Goal: Task Accomplishment & Management: Manage account settings

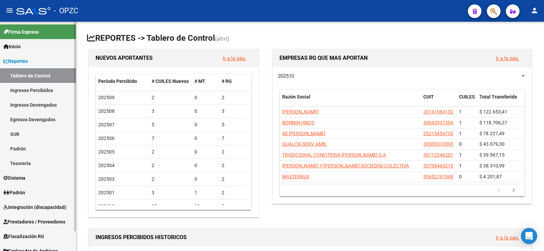
click at [22, 190] on span "Padrón" at bounding box center [14, 192] width 22 height 7
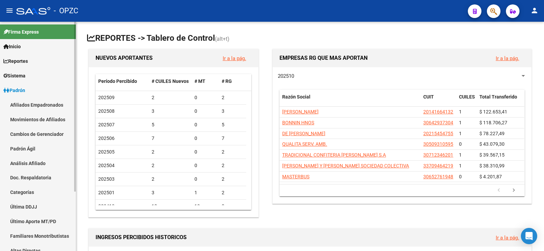
click at [42, 103] on link "Afiliados Empadronados" at bounding box center [38, 105] width 76 height 15
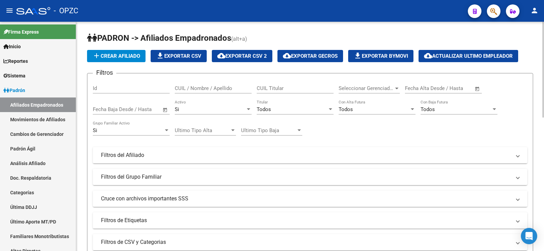
click at [187, 88] on input "CUIL / Nombre / Apellido" at bounding box center [213, 88] width 77 height 6
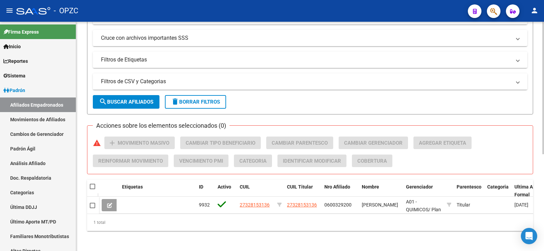
scroll to position [168, 0]
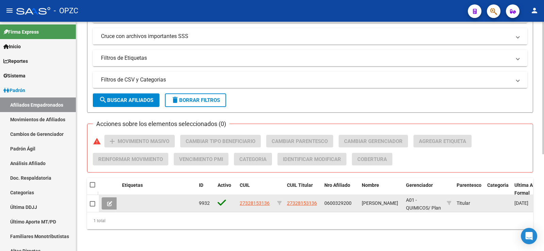
type input "etcheve"
click at [111, 201] on icon at bounding box center [109, 203] width 5 height 5
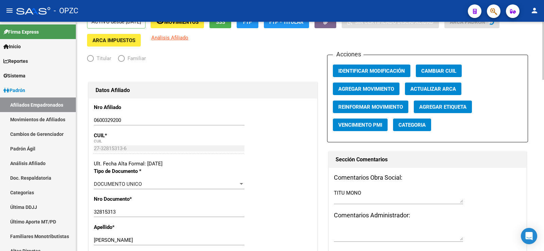
radio input "true"
type input "27-32815313-6"
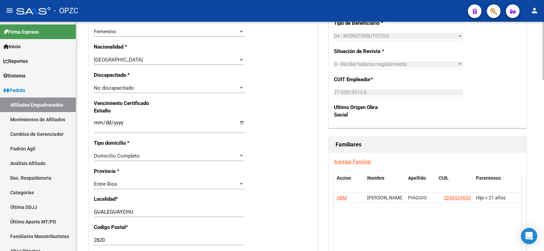
scroll to position [403, 0]
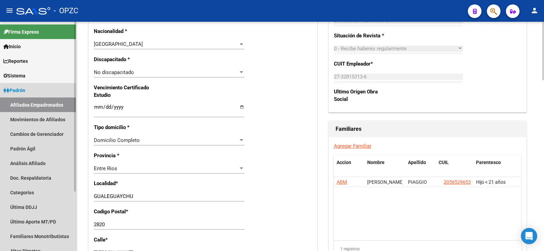
click at [49, 105] on link "Afiliados Empadronados" at bounding box center [38, 105] width 76 height 15
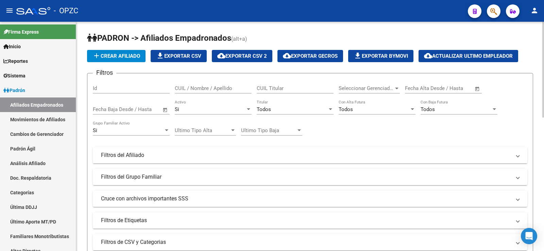
click at [232, 88] on input "CUIL / Nombre / Apellido" at bounding box center [213, 88] width 77 height 6
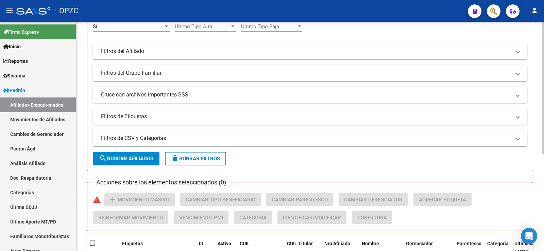
scroll to position [168, 0]
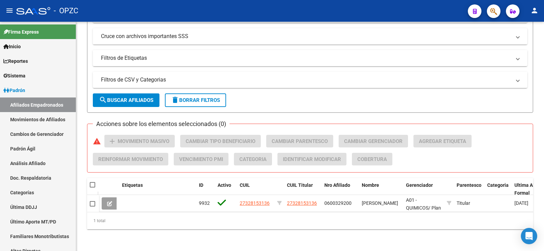
type input "[PERSON_NAME]"
click at [34, 161] on link "Análisis Afiliado" at bounding box center [38, 163] width 76 height 15
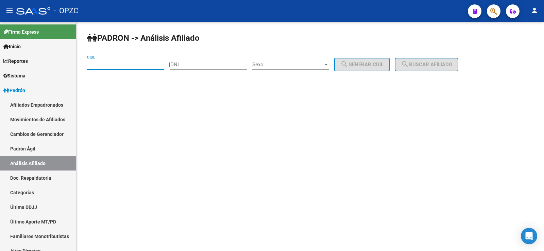
click at [116, 64] on input "CUIL" at bounding box center [125, 65] width 77 height 6
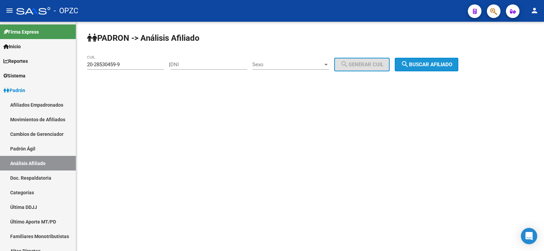
click at [452, 64] on span "search Buscar afiliado" at bounding box center [426, 65] width 51 height 6
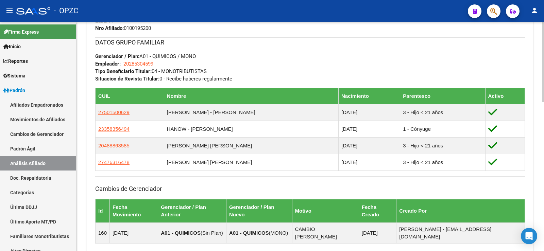
scroll to position [408, 0]
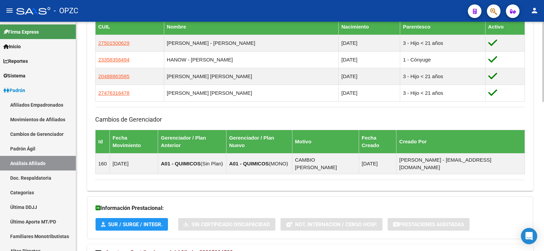
click at [211, 249] on span "Aportes y Contribuciones del Afiliado: 20285304599" at bounding box center [168, 252] width 127 height 6
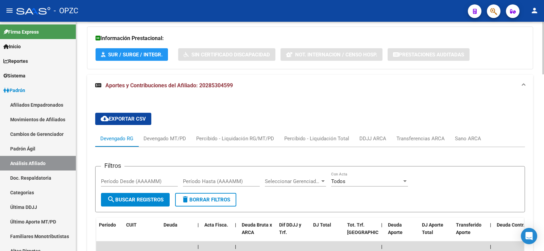
scroll to position [612, 0]
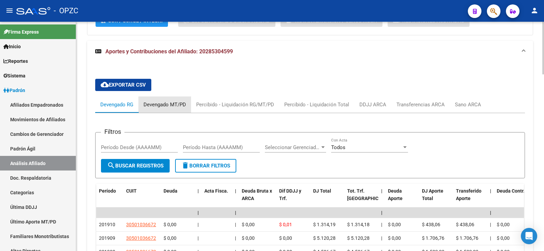
click at [165, 101] on div "Devengado MT/PD" at bounding box center [164, 104] width 42 height 7
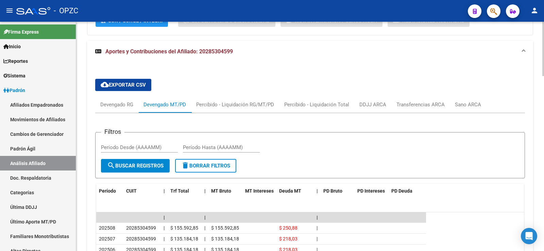
click at [426, 41] on mat-expansion-panel-header "Aportes y Contribuciones del Afiliado: 20285304599" at bounding box center [310, 52] width 446 height 22
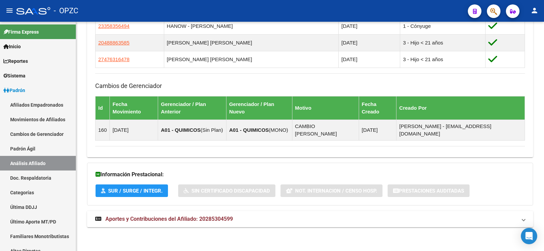
scroll to position [426, 0]
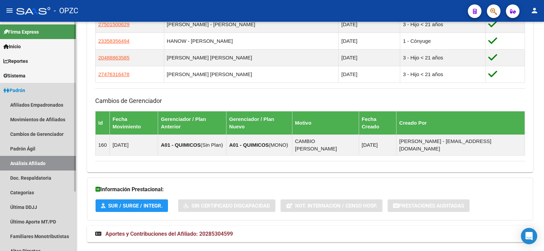
click at [45, 163] on link "Análisis Afiliado" at bounding box center [38, 163] width 76 height 15
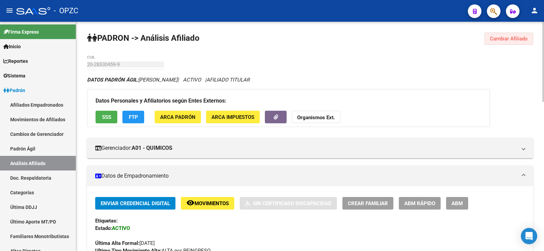
click at [510, 39] on span "Cambiar Afiliado" at bounding box center [509, 39] width 38 height 6
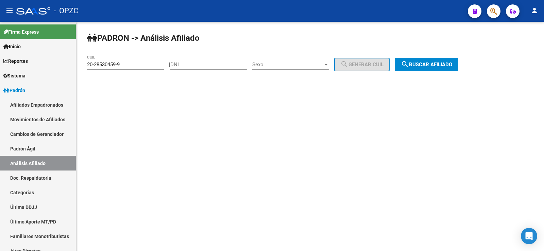
drag, startPoint x: 123, startPoint y: 61, endPoint x: 116, endPoint y: 61, distance: 6.8
click at [116, 61] on div "20-28530459-9 CUIL" at bounding box center [125, 62] width 77 height 15
drag, startPoint x: 127, startPoint y: 64, endPoint x: 59, endPoint y: 70, distance: 68.6
click at [59, 70] on mat-sidenav-container "Firma Express Inicio Calendario SSS Instructivos Contacto OS Reportes Tablero d…" at bounding box center [272, 136] width 544 height 229
type input "27-42342548-8"
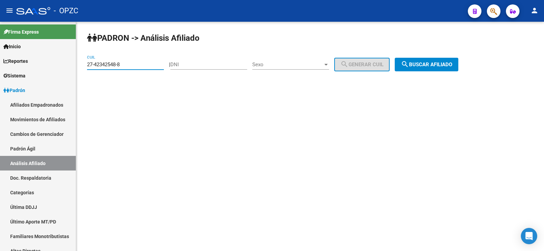
click at [434, 63] on span "search Buscar afiliado" at bounding box center [426, 65] width 51 height 6
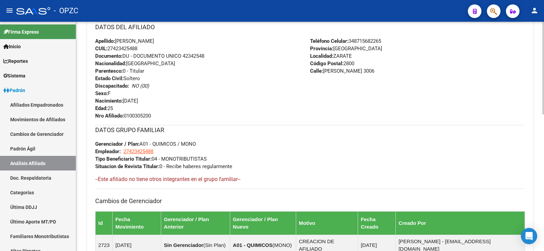
scroll to position [338, 0]
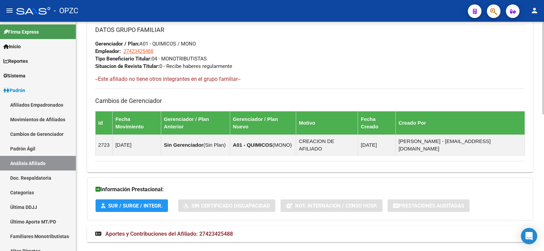
click at [220, 231] on span "Aportes y Contribuciones del Afiliado: 27423425488" at bounding box center [168, 234] width 127 height 6
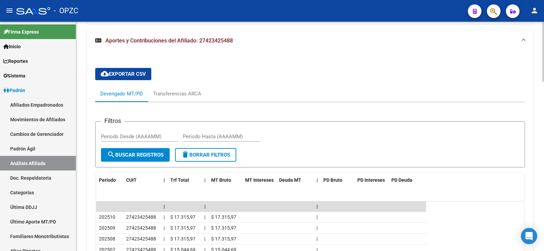
scroll to position [576, 0]
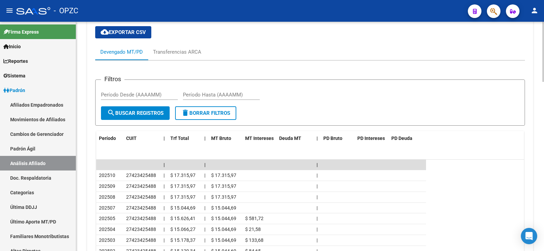
click at [459, 131] on datatable-header "Período CUIT | Trf Total | MT Bruto MT Intereses Deuda MT | PD Bruto PD Interes…" at bounding box center [309, 145] width 427 height 29
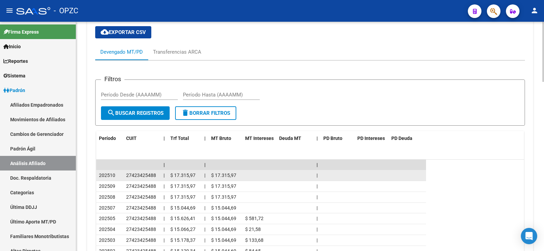
scroll to position [406, 0]
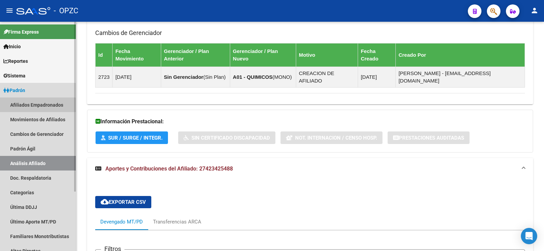
click at [22, 107] on link "Afiliados Empadronados" at bounding box center [38, 105] width 76 height 15
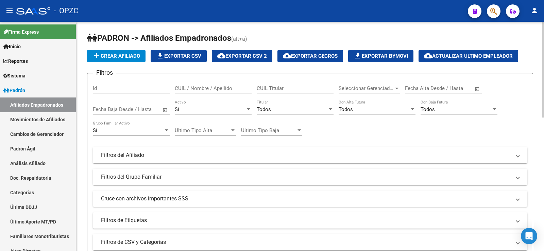
click at [212, 87] on input "CUIL / Nombre / Apellido" at bounding box center [213, 88] width 77 height 6
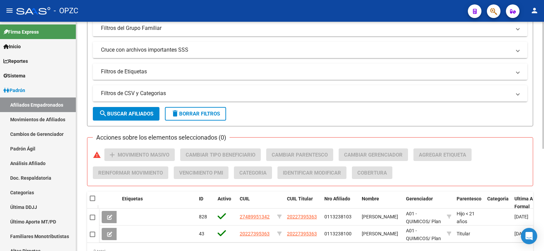
scroll to position [170, 0]
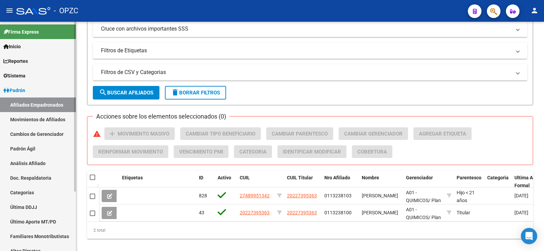
type input "[PERSON_NAME]"
click at [22, 160] on link "Análisis Afiliado" at bounding box center [38, 163] width 76 height 15
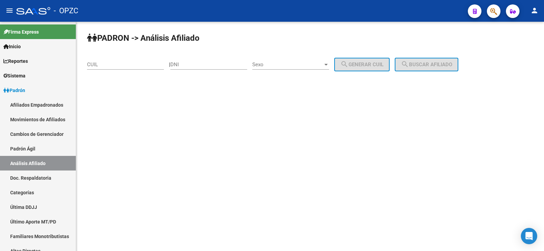
click at [117, 66] on input "CUIL" at bounding box center [125, 65] width 77 height 6
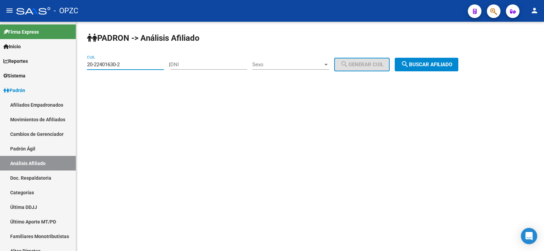
click at [439, 67] on span "search Buscar afiliado" at bounding box center [426, 65] width 51 height 6
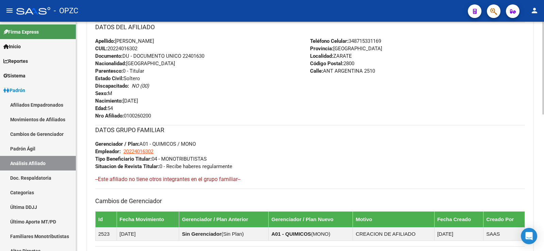
scroll to position [338, 0]
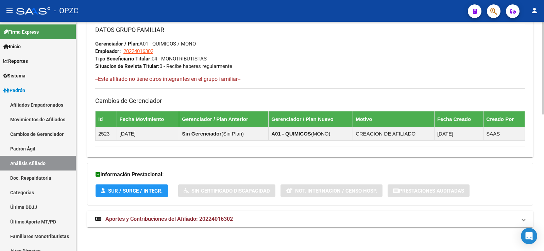
click at [225, 221] on span "Aportes y Contribuciones del Afiliado: 20224016302" at bounding box center [168, 219] width 127 height 6
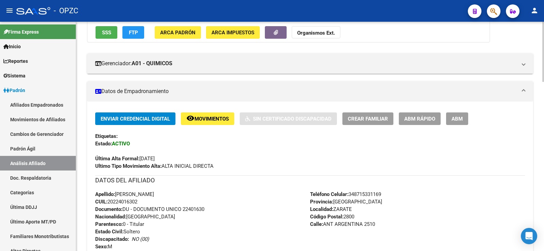
scroll to position [0, 0]
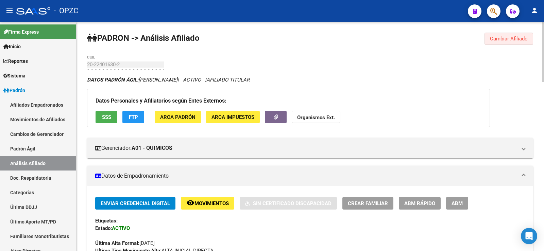
click at [502, 36] on span "Cambiar Afiliado" at bounding box center [509, 39] width 38 height 6
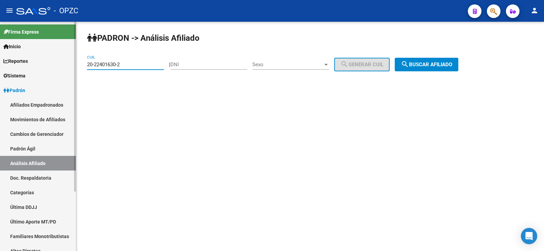
drag, startPoint x: 125, startPoint y: 65, endPoint x: 70, endPoint y: 63, distance: 54.7
click at [70, 63] on mat-sidenav-container "Firma Express Inicio Calendario SSS Instructivos Contacto OS Reportes Tablero d…" at bounding box center [272, 136] width 544 height 229
click at [409, 62] on mat-icon "search" at bounding box center [405, 64] width 8 height 8
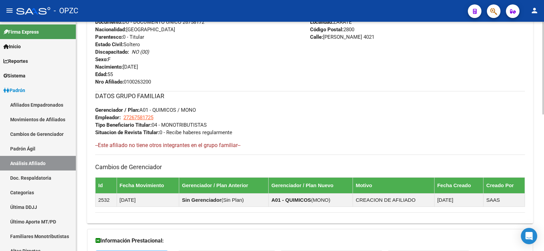
scroll to position [338, 0]
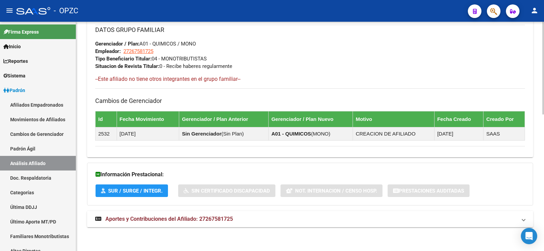
click at [197, 219] on span "Aportes y Contribuciones del Afiliado: 27267581725" at bounding box center [168, 219] width 127 height 6
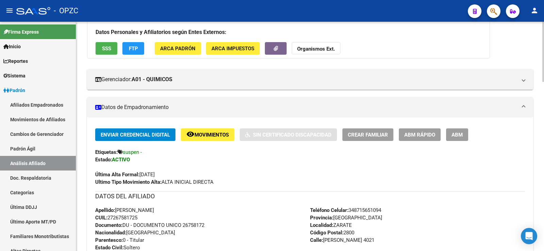
scroll to position [0, 0]
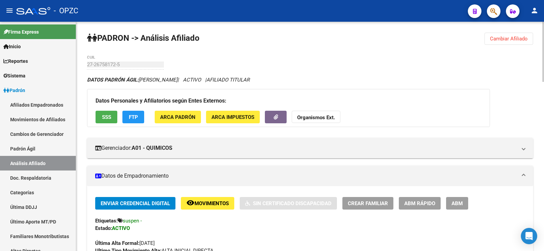
click at [500, 38] on span "Cambiar Afiliado" at bounding box center [509, 39] width 38 height 6
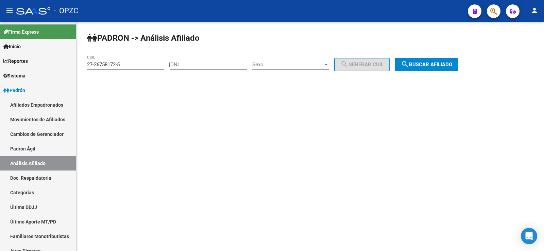
drag, startPoint x: 134, startPoint y: 61, endPoint x: 105, endPoint y: 59, distance: 29.0
click at [105, 59] on div "27-26758172-5 CUIL" at bounding box center [125, 62] width 77 height 15
drag, startPoint x: 133, startPoint y: 66, endPoint x: 60, endPoint y: 63, distance: 73.5
click at [60, 63] on mat-sidenav-container "Firma Express Inicio Calendario SSS Instructivos Contacto OS Reportes Tablero d…" at bounding box center [272, 136] width 544 height 229
type input "20-17238261-5"
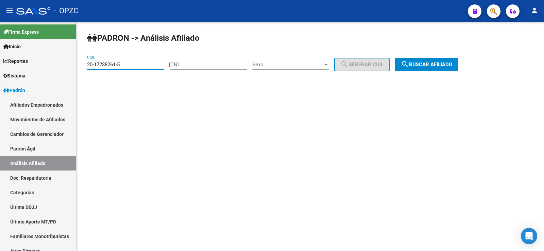
click at [435, 66] on span "search Buscar afiliado" at bounding box center [426, 65] width 51 height 6
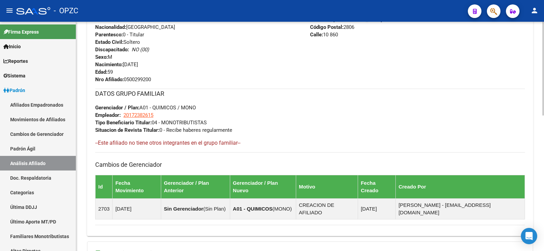
scroll to position [331, 0]
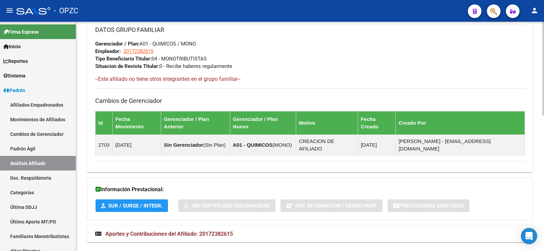
click at [183, 231] on span "Aportes y Contribuciones del Afiliado: 20172382615" at bounding box center [168, 234] width 127 height 6
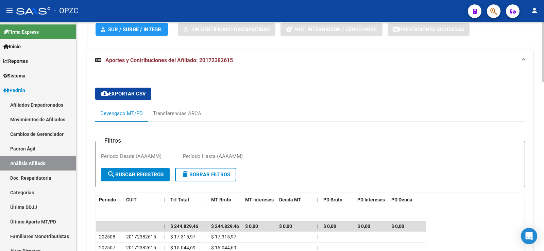
scroll to position [510, 0]
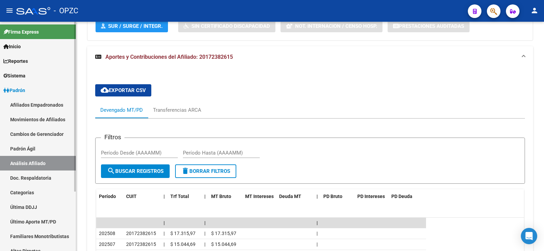
click at [41, 103] on link "Afiliados Empadronados" at bounding box center [38, 105] width 76 height 15
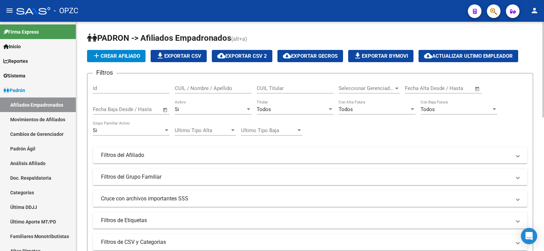
click at [275, 88] on input "CUIL Titular" at bounding box center [295, 88] width 77 height 6
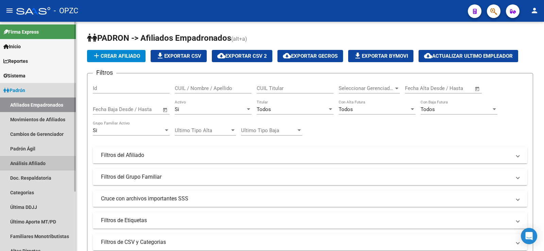
click at [36, 161] on link "Análisis Afiliado" at bounding box center [38, 163] width 76 height 15
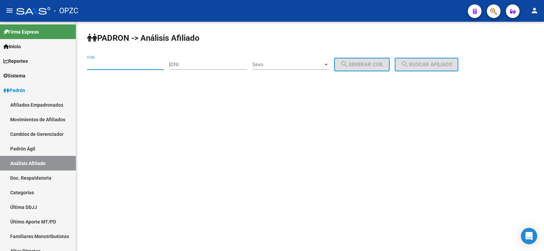
click at [116, 67] on input "CUIL" at bounding box center [125, 65] width 77 height 6
click at [435, 63] on span "search Buscar afiliado" at bounding box center [426, 65] width 51 height 6
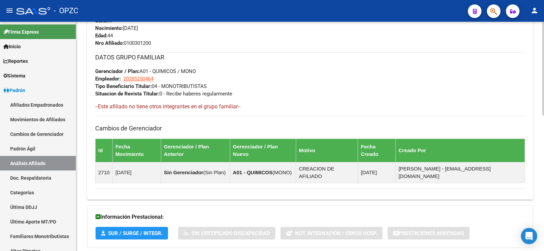
scroll to position [331, 0]
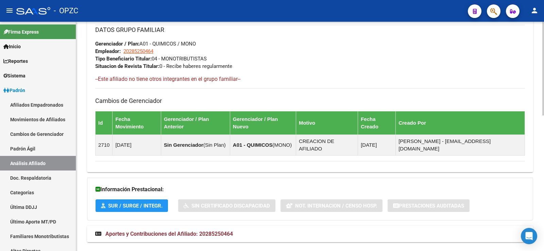
click at [224, 231] on span "Aportes y Contribuciones del Afiliado: 20285250464" at bounding box center [168, 234] width 127 height 6
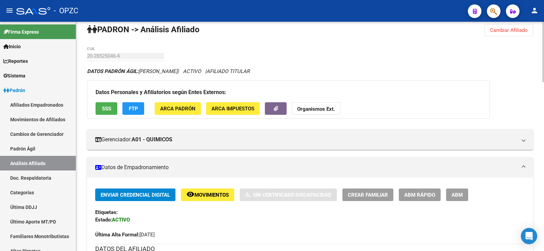
scroll to position [0, 0]
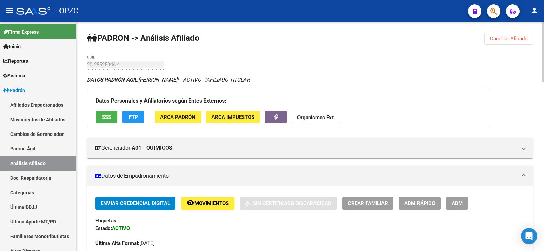
click at [525, 38] on span "Cambiar Afiliado" at bounding box center [509, 39] width 38 height 6
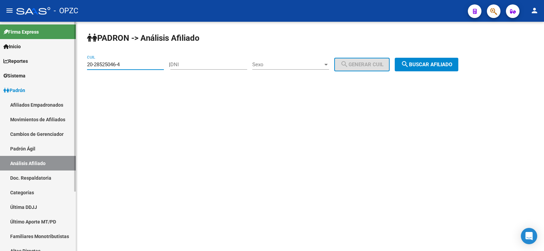
drag, startPoint x: 139, startPoint y: 65, endPoint x: 65, endPoint y: 65, distance: 74.4
click at [65, 65] on mat-sidenav-container "Firma Express Inicio Calendario SSS Instructivos Contacto OS Reportes Tablero d…" at bounding box center [272, 136] width 544 height 229
click at [440, 63] on span "search Buscar afiliado" at bounding box center [426, 65] width 51 height 6
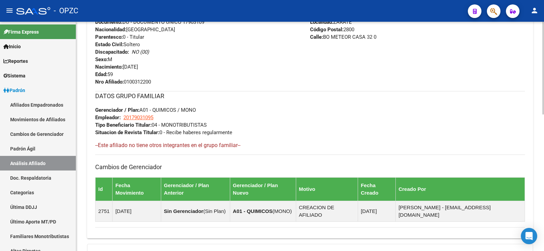
scroll to position [338, 0]
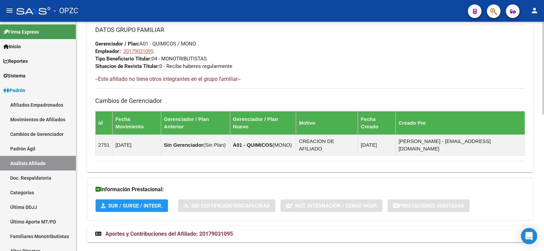
click at [194, 231] on span "Aportes y Contribuciones del Afiliado: 20179031095" at bounding box center [168, 234] width 127 height 6
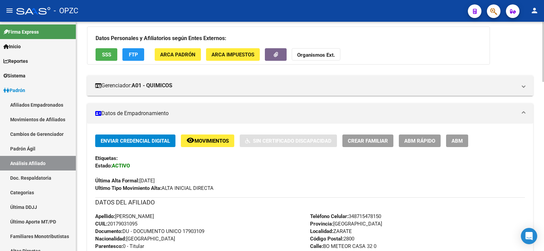
scroll to position [0, 0]
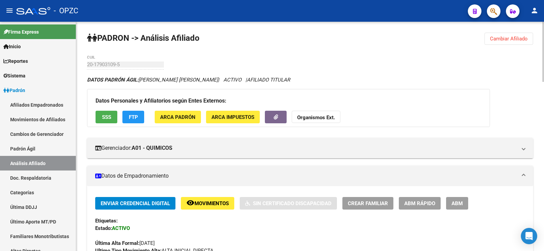
click at [513, 37] on span "Cambiar Afiliado" at bounding box center [509, 39] width 38 height 6
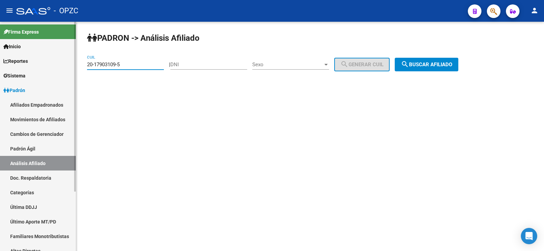
drag, startPoint x: 122, startPoint y: 66, endPoint x: 65, endPoint y: 68, distance: 57.5
click at [65, 68] on mat-sidenav-container "Firma Express Inicio Calendario SSS Instructivos Contacto OS Reportes Tablero d…" at bounding box center [272, 136] width 544 height 229
type input "27-33200439-0"
click at [429, 62] on span "search Buscar afiliado" at bounding box center [426, 65] width 51 height 6
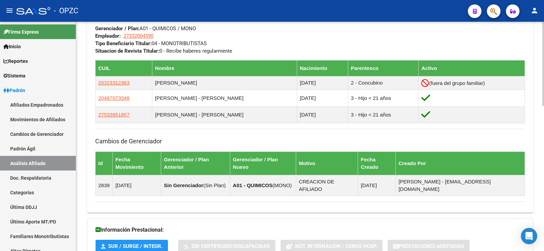
scroll to position [394, 0]
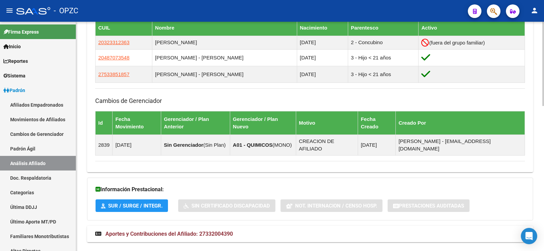
click at [214, 231] on span "Aportes y Contribuciones del Afiliado: 27332004390" at bounding box center [168, 234] width 127 height 6
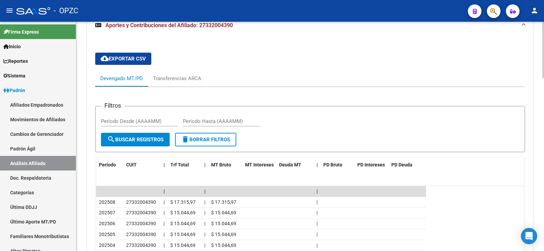
scroll to position [632, 0]
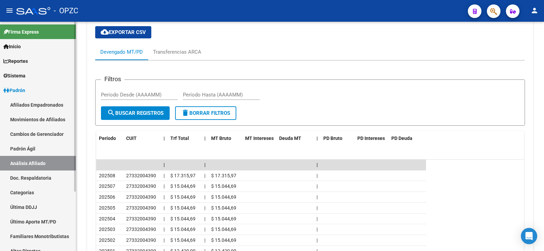
click at [45, 103] on link "Afiliados Empadronados" at bounding box center [38, 105] width 76 height 15
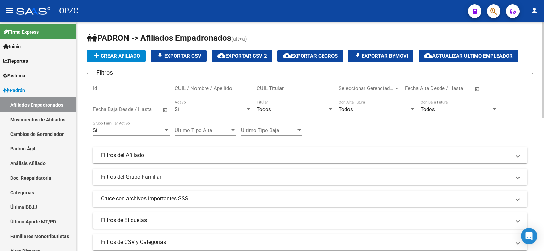
click at [264, 89] on input "CUIL Titular" at bounding box center [295, 88] width 77 height 6
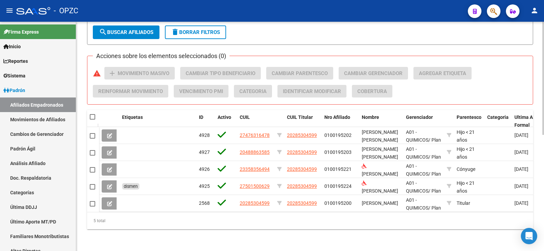
type input "20285304599"
click at [94, 114] on span at bounding box center [92, 116] width 5 height 5
click at [92, 120] on input "checkbox" at bounding box center [92, 120] width 0 height 0
checkbox input "true"
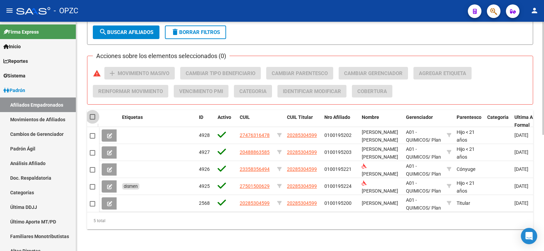
checkbox input "true"
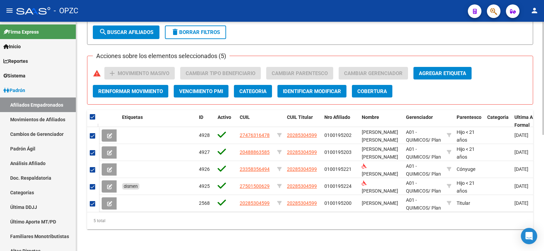
click at [448, 73] on button "Agregar Etiqueta" at bounding box center [442, 73] width 58 height 13
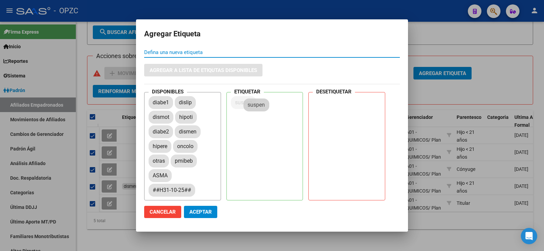
drag, startPoint x: 219, startPoint y: 150, endPoint x: 257, endPoint y: 103, distance: 60.2
click at [197, 213] on span "Aceptar" at bounding box center [200, 212] width 22 height 6
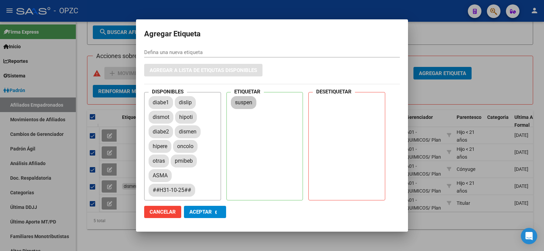
checkbox input "false"
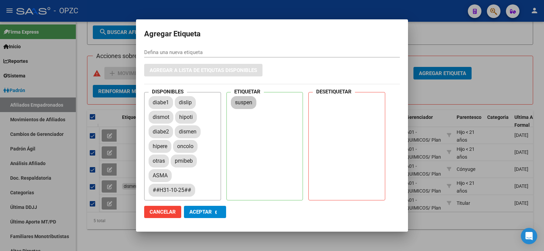
checkbox input "false"
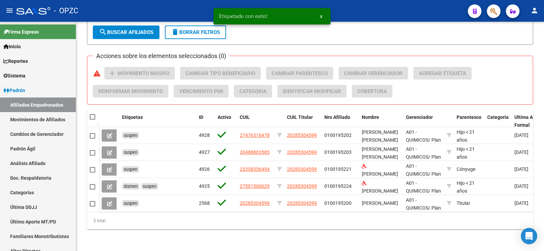
scroll to position [0, 0]
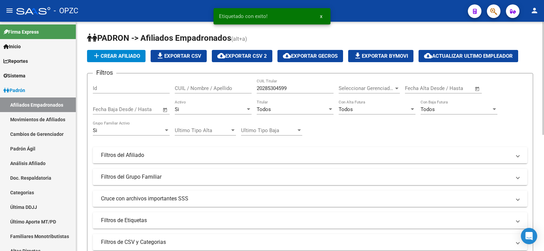
click at [292, 85] on div "20285304599 CUIL Titular" at bounding box center [295, 86] width 77 height 15
drag, startPoint x: 289, startPoint y: 90, endPoint x: 242, endPoint y: 90, distance: 47.2
click at [242, 90] on div "Filtros Id CUIL / Nombre / Apellido 20285304599 CUIL Titular Seleccionar Gerenc…" at bounding box center [310, 154] width 434 height 150
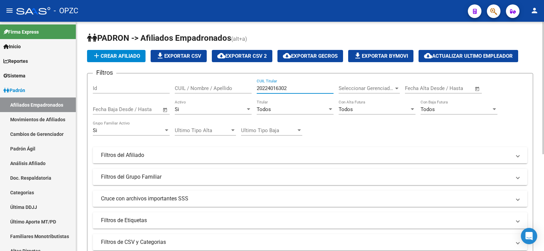
scroll to position [168, 0]
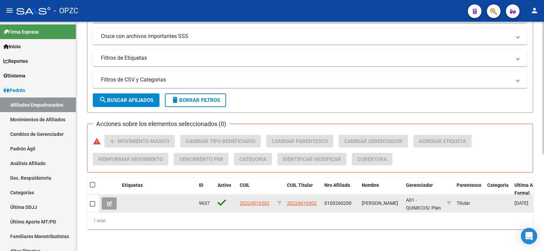
type input "20224016302"
click at [92, 201] on span at bounding box center [92, 203] width 5 height 5
click at [92, 207] on input "checkbox" at bounding box center [92, 207] width 0 height 0
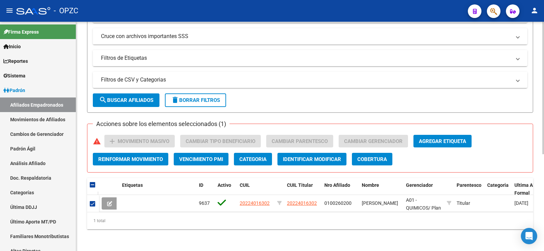
click at [447, 138] on span "Agregar Etiqueta" at bounding box center [442, 141] width 47 height 6
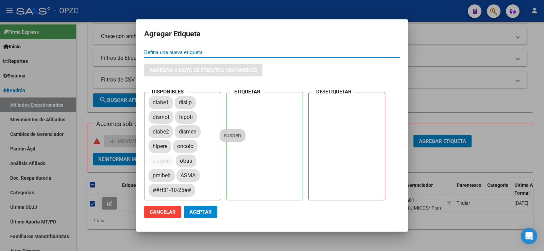
drag, startPoint x: 165, startPoint y: 176, endPoint x: 260, endPoint y: 112, distance: 115.0
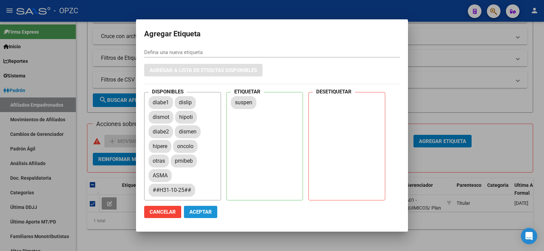
click at [206, 212] on span "Aceptar" at bounding box center [200, 212] width 22 height 6
checkbox input "false"
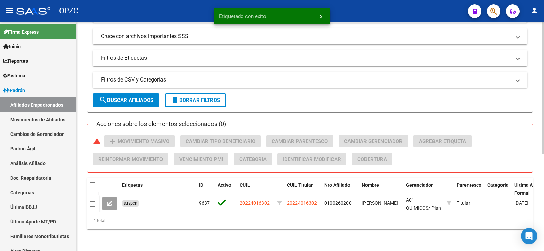
scroll to position [0, 0]
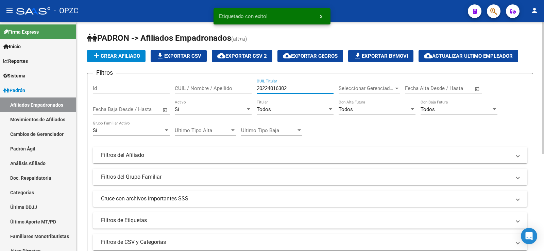
drag, startPoint x: 293, startPoint y: 89, endPoint x: 234, endPoint y: 88, distance: 59.1
click at [234, 88] on div "Filtros Id CUIL / Nombre / Apellido 20224016302 CUIL Titular Seleccionar Gerenc…" at bounding box center [310, 154] width 434 height 150
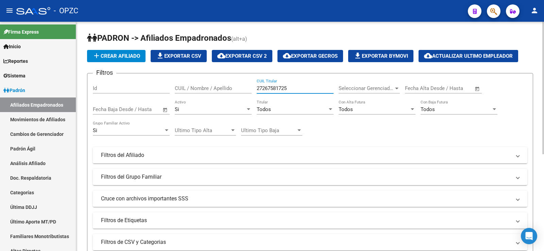
drag, startPoint x: 296, startPoint y: 87, endPoint x: 237, endPoint y: 87, distance: 59.1
click at [237, 87] on div "Filtros Id CUIL / Nombre / Apellido 27267581725 CUIL Titular Seleccionar Gerenc…" at bounding box center [310, 154] width 434 height 150
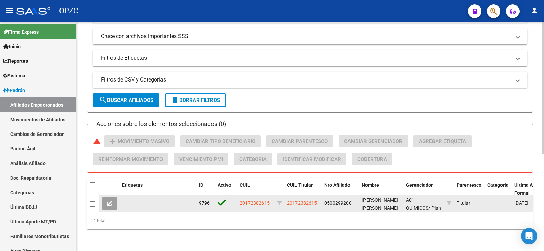
type input "20172382615"
click at [92, 201] on span at bounding box center [92, 203] width 5 height 5
click at [92, 207] on input "checkbox" at bounding box center [92, 207] width 0 height 0
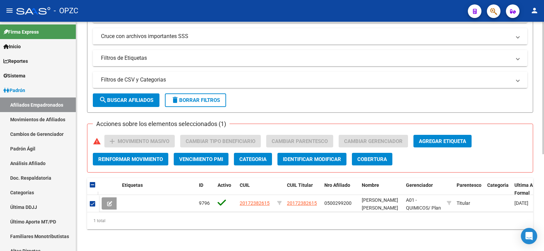
click at [455, 138] on span "Agregar Etiqueta" at bounding box center [442, 141] width 47 height 6
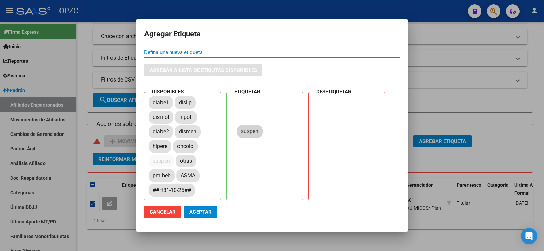
drag, startPoint x: 162, startPoint y: 174, endPoint x: 258, endPoint y: 116, distance: 112.7
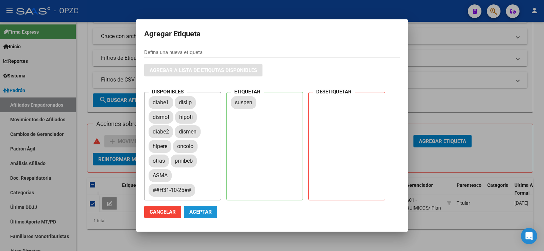
click at [208, 211] on span "Aceptar" at bounding box center [200, 212] width 22 height 6
checkbox input "false"
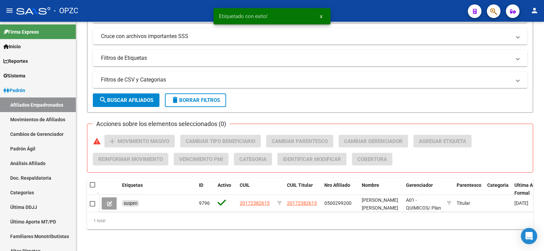
scroll to position [0, 0]
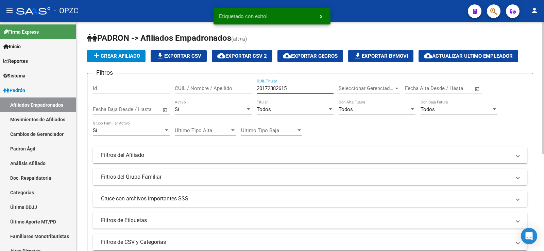
drag, startPoint x: 293, startPoint y: 86, endPoint x: 252, endPoint y: 81, distance: 41.2
click at [252, 81] on div "Filtros Id CUIL / Nombre / Apellido 20172382615 CUIL Titular Seleccionar Gerenc…" at bounding box center [310, 154] width 434 height 150
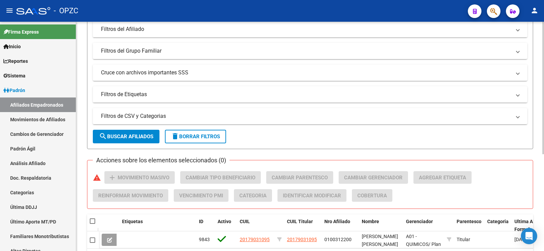
scroll to position [168, 0]
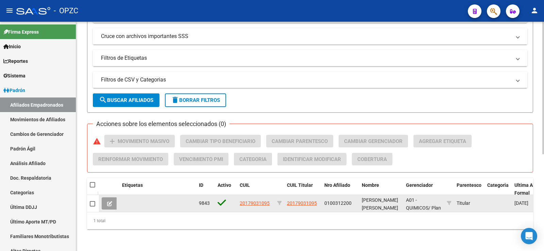
type input "20179031095"
click at [94, 201] on span at bounding box center [92, 203] width 5 height 5
click at [92, 207] on input "checkbox" at bounding box center [92, 207] width 0 height 0
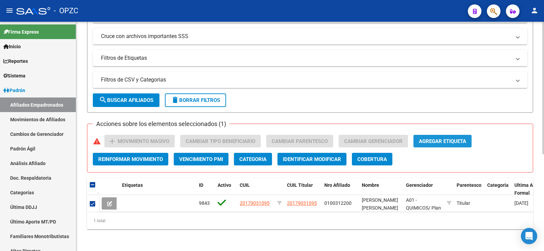
click at [440, 139] on span "Agregar Etiqueta" at bounding box center [442, 141] width 47 height 6
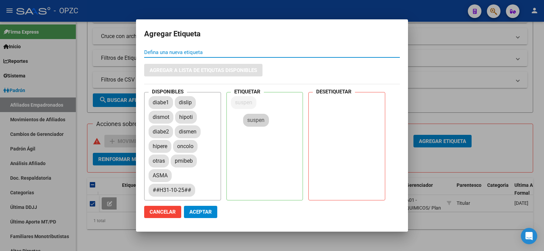
drag, startPoint x: 158, startPoint y: 177, endPoint x: 254, endPoint y: 121, distance: 111.2
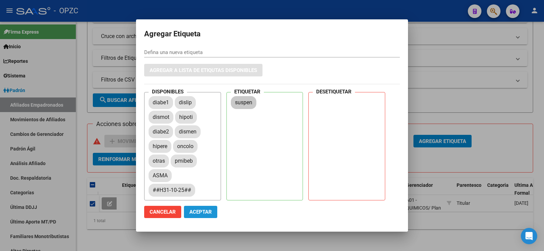
click at [211, 212] on span "Aceptar" at bounding box center [200, 212] width 22 height 6
checkbox input "false"
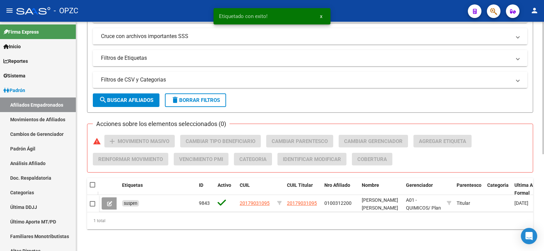
scroll to position [0, 0]
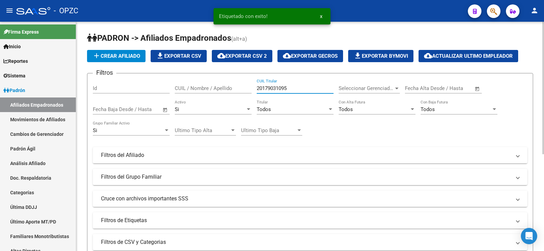
drag, startPoint x: 299, startPoint y: 87, endPoint x: 215, endPoint y: 86, distance: 83.6
click at [215, 86] on div "Filtros Id CUIL / Nombre / Apellido 20179031095 CUIL Titular Seleccionar Gerenc…" at bounding box center [310, 154] width 434 height 150
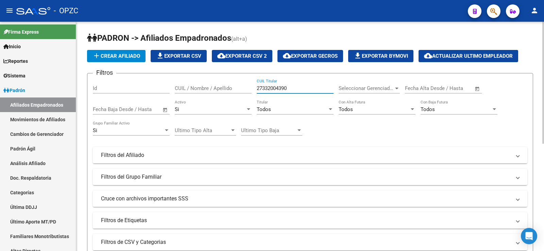
scroll to position [202, 0]
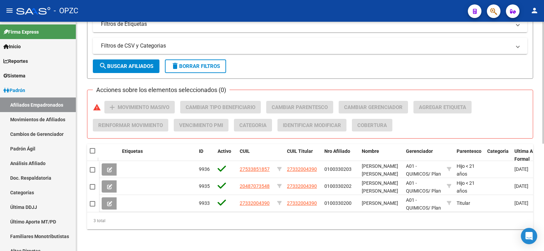
type input "27332004390"
click at [92, 148] on span at bounding box center [92, 150] width 5 height 5
click at [92, 154] on input "checkbox" at bounding box center [92, 154] width 0 height 0
checkbox input "true"
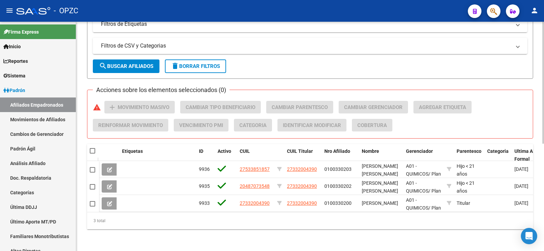
checkbox input "true"
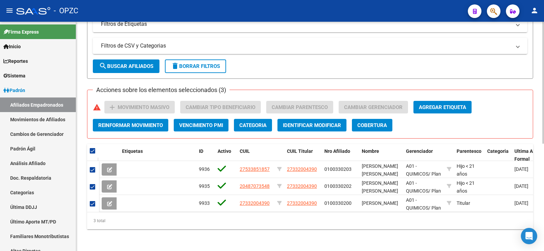
click at [443, 104] on span "Agregar Etiqueta" at bounding box center [442, 107] width 47 height 6
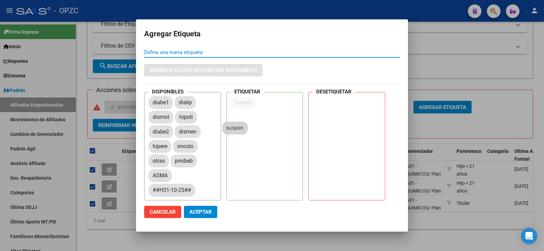
drag, startPoint x: 164, startPoint y: 175, endPoint x: 238, endPoint y: 126, distance: 89.3
click at [210, 213] on span "Aceptar" at bounding box center [200, 212] width 22 height 6
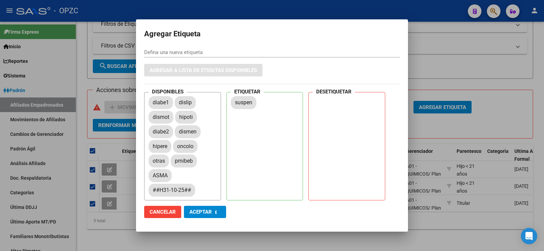
checkbox input "false"
